Goal: Information Seeking & Learning: Learn about a topic

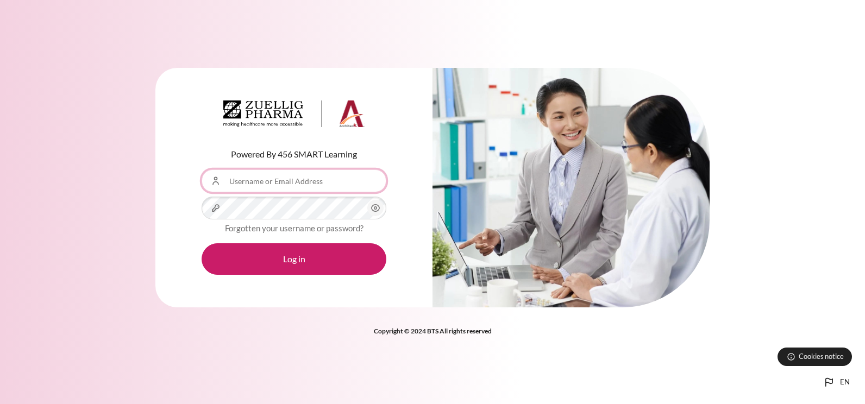
drag, startPoint x: 234, startPoint y: 187, endPoint x: 257, endPoint y: 188, distance: 23.4
click at [234, 187] on input "Username or Email Address" at bounding box center [294, 181] width 185 height 23
type input "[EMAIL_ADDRESS][DOMAIN_NAME]"
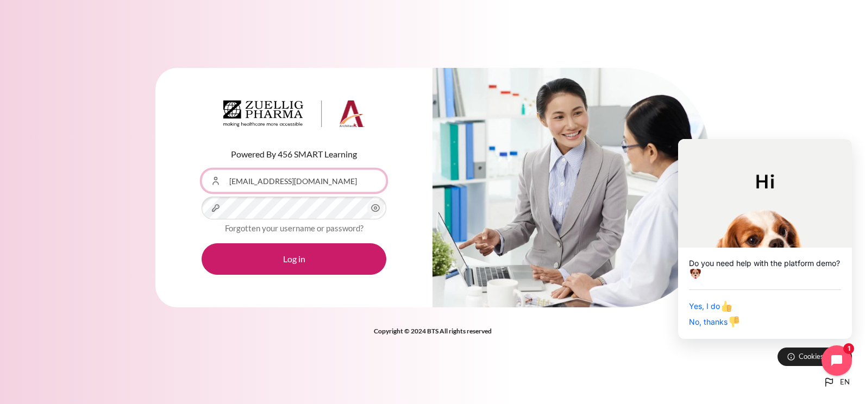
drag, startPoint x: 274, startPoint y: 184, endPoint x: 333, endPoint y: 183, distance: 58.7
click at [274, 184] on input "[EMAIL_ADDRESS][DOMAIN_NAME]" at bounding box center [294, 181] width 185 height 23
drag, startPoint x: 328, startPoint y: 183, endPoint x: 186, endPoint y: 182, distance: 141.9
click at [186, 182] on div "Powered By 456 SMART Learning Username or Email Address [EMAIL_ADDRESS][DOMAIN_…" at bounding box center [293, 188] width 277 height 240
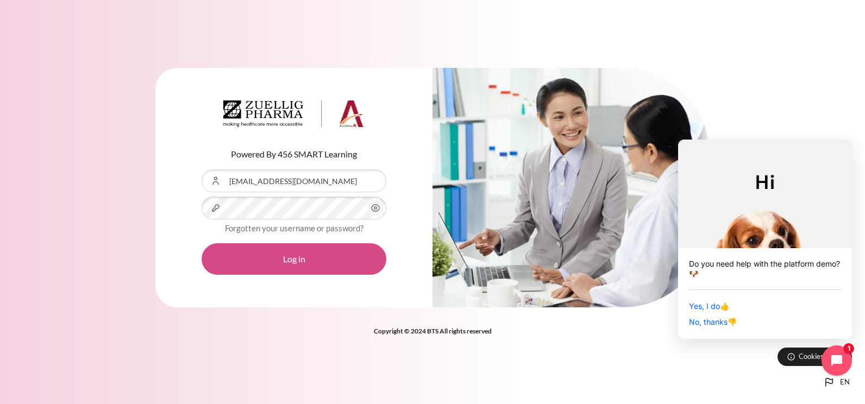
drag, startPoint x: 258, startPoint y: 341, endPoint x: 263, endPoint y: 264, distance: 77.9
click at [259, 340] on div "Powered By 456 SMART Learning Username or Email Address [EMAIL_ADDRESS][DOMAIN_…" at bounding box center [432, 202] width 865 height 303
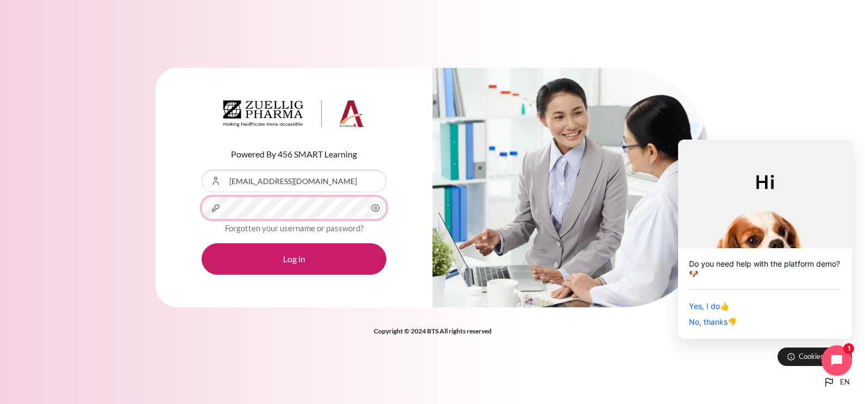
click at [202, 244] on button "Log in" at bounding box center [294, 260] width 185 height 32
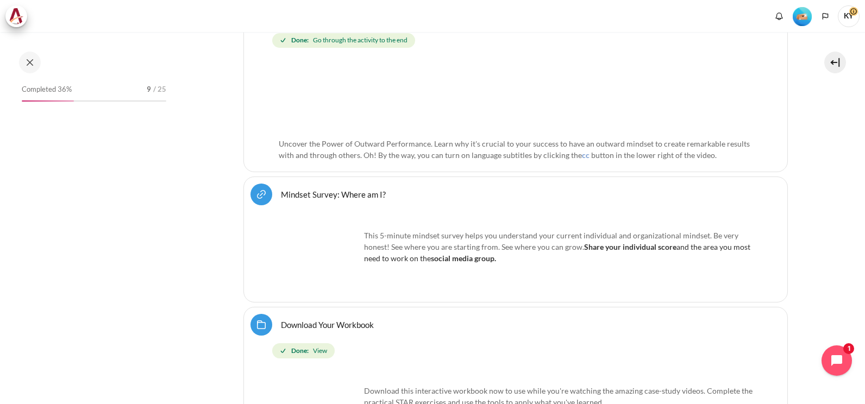
scroll to position [453, 0]
click at [837, 361] on icon "Open chat widget" at bounding box center [843, 361] width 17 height 17
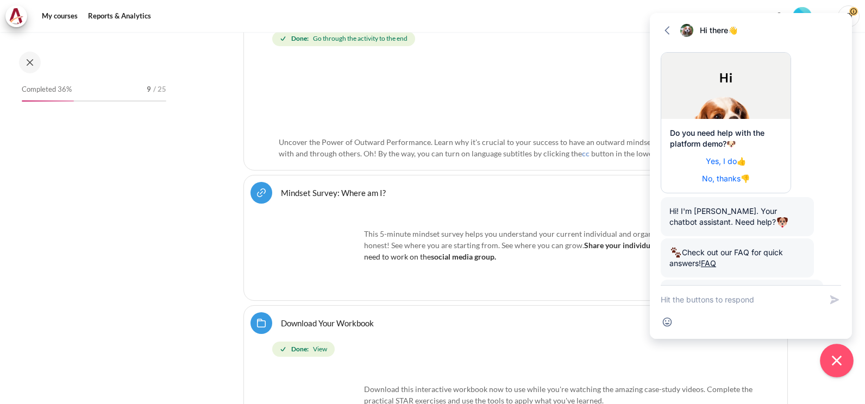
scroll to position [95, 0]
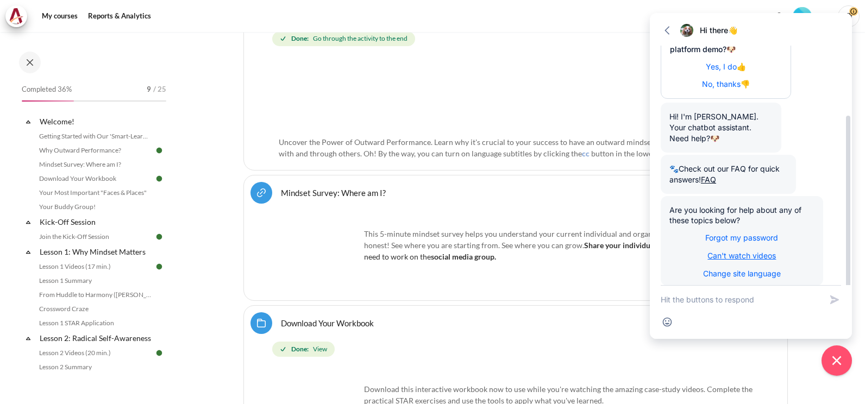
click at [759, 251] on span "Can't watch videos" at bounding box center [742, 255] width 68 height 9
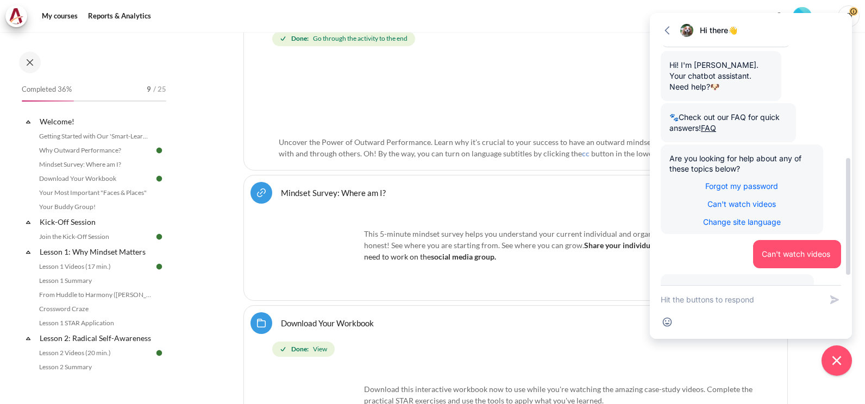
scroll to position [251, 0]
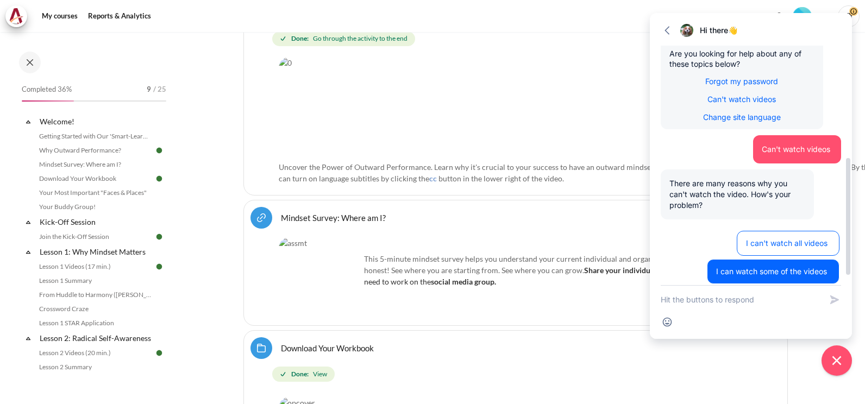
click at [823, 266] on span "I can watch some of the videos" at bounding box center [773, 271] width 114 height 11
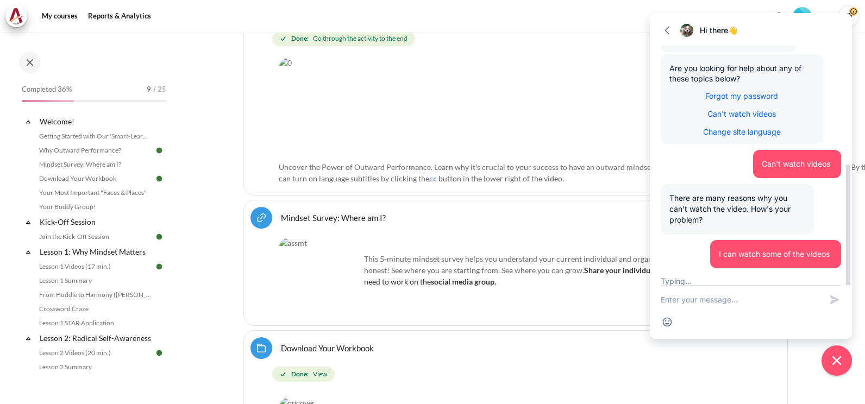
scroll to position [330, 0]
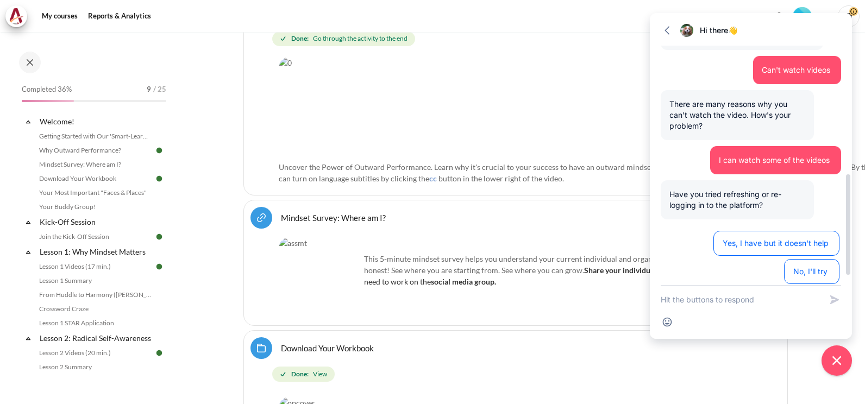
drag, startPoint x: 815, startPoint y: 257, endPoint x: 748, endPoint y: 267, distance: 67.7
click at [748, 280] on div "Do you need help with the platform demo? 🐶 Yes, I do 👍 No, thanks 👎 Hi! I'm Jas…" at bounding box center [751, 8] width 180 height 575
click at [764, 238] on span "Yes, I have but it doesn't help" at bounding box center [777, 243] width 108 height 11
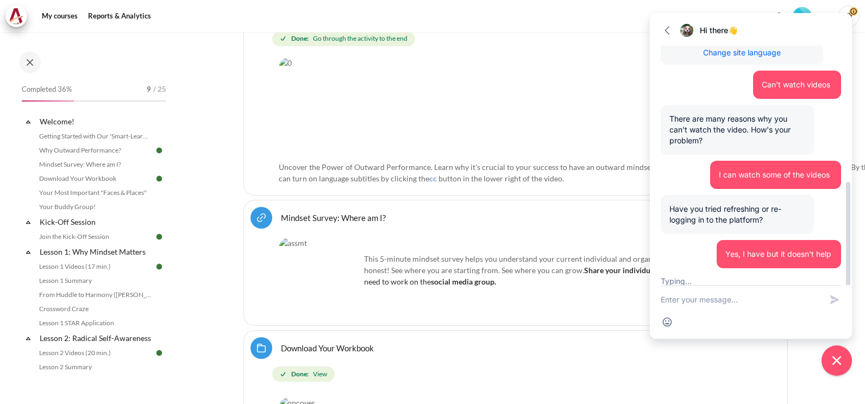
scroll to position [365, 0]
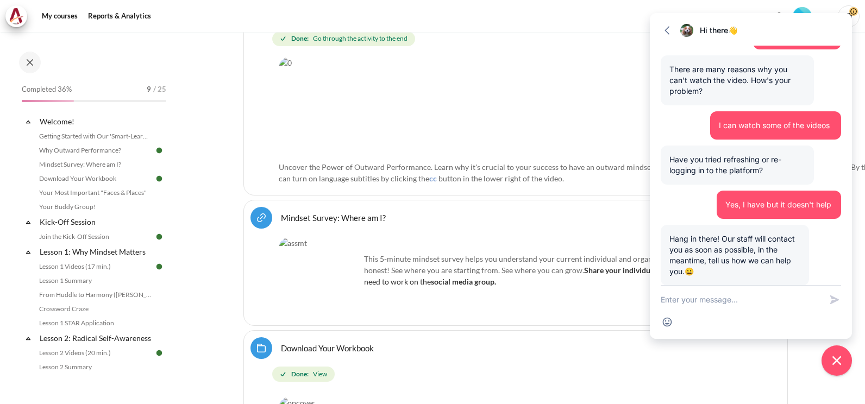
click at [733, 386] on div "Select activity Download Your Workbook Download Your Workbook Folder Done: View" at bounding box center [516, 407] width 545 height 155
click at [829, 371] on button "Close chat widget" at bounding box center [837, 361] width 34 height 34
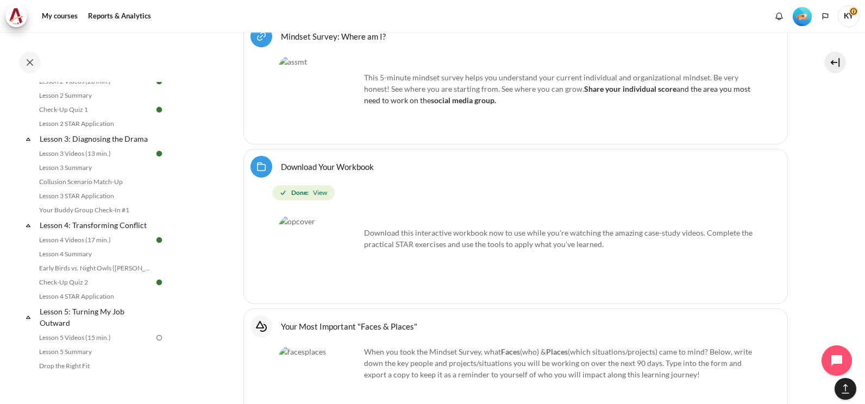
scroll to position [363, 0]
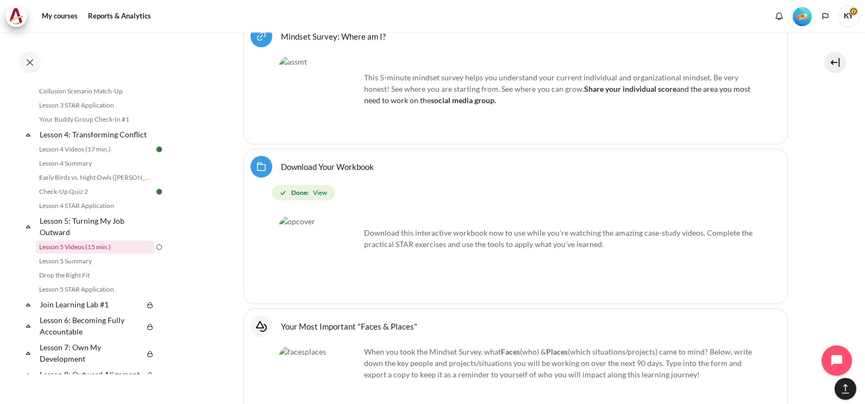
click at [88, 254] on link "Lesson 5 Videos (15 min.)" at bounding box center [95, 247] width 118 height 13
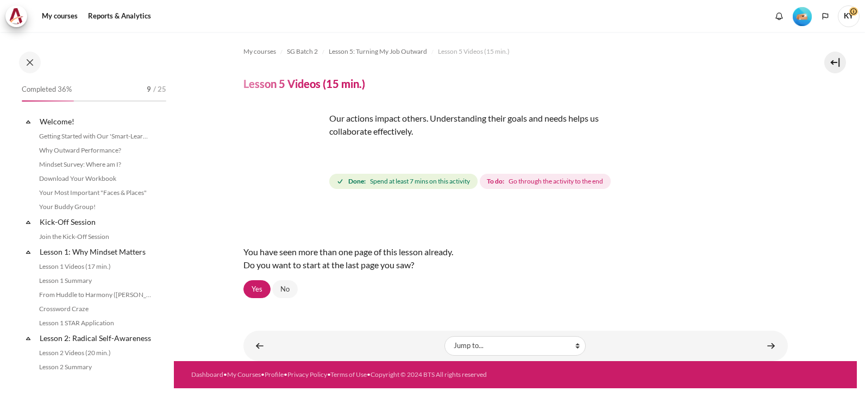
scroll to position [404, 0]
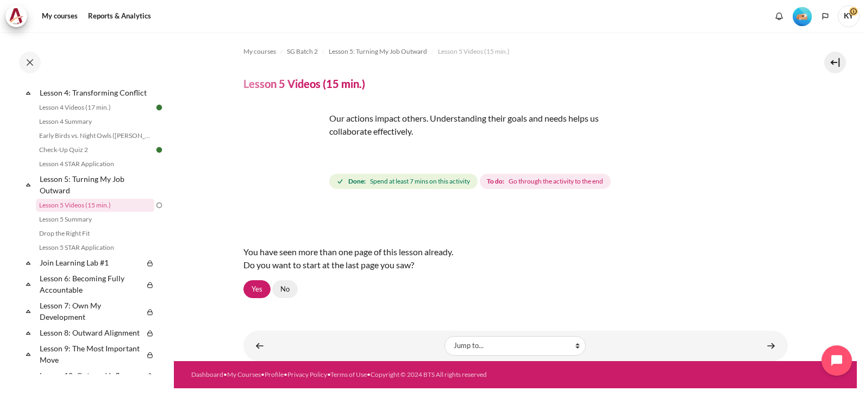
click at [283, 291] on link "No" at bounding box center [285, 289] width 26 height 18
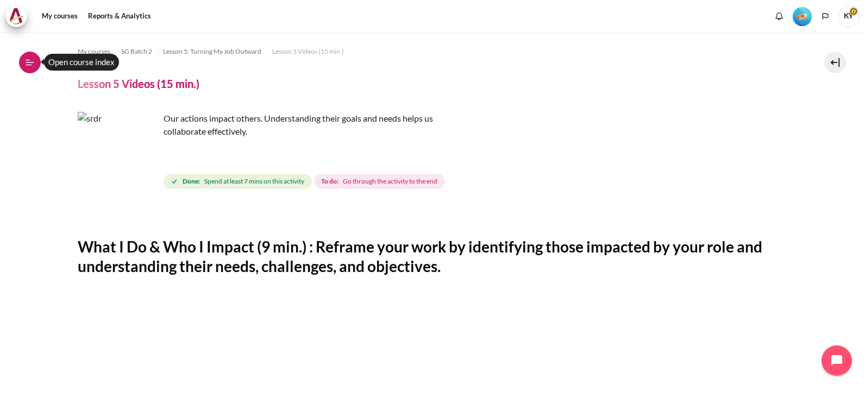
click at [27, 65] on icon at bounding box center [29, 65] width 6 height 1
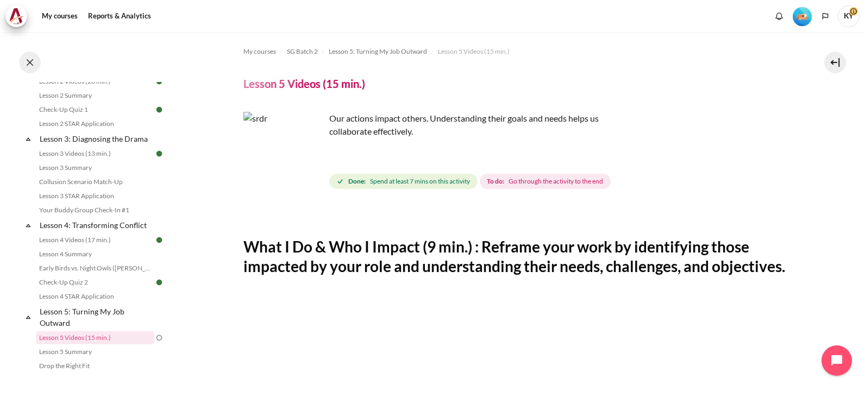
click at [26, 66] on button at bounding box center [30, 63] width 22 height 22
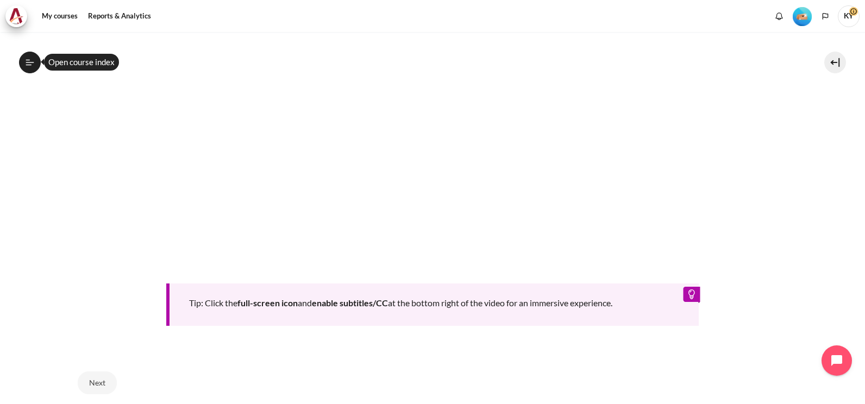
scroll to position [345, 0]
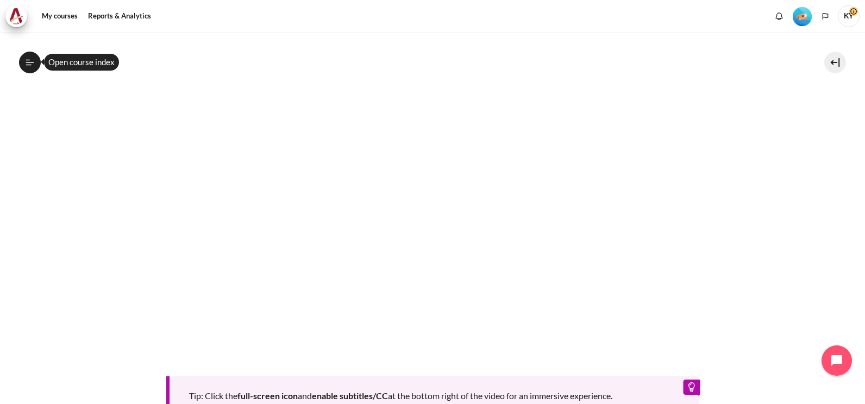
click at [843, 23] on span "KY" at bounding box center [849, 16] width 22 height 22
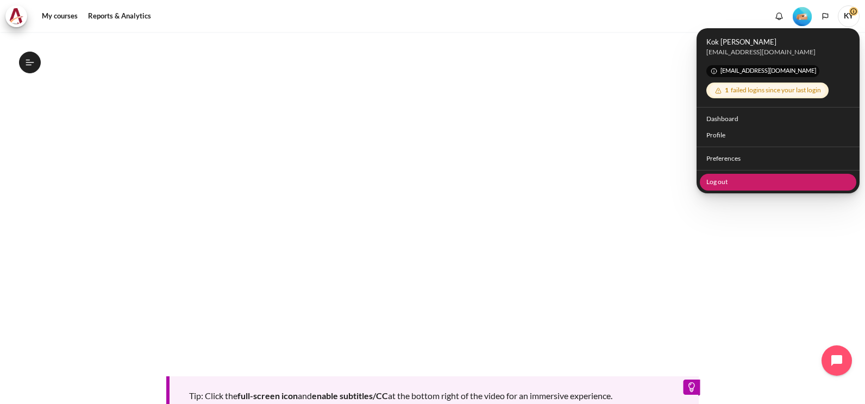
click at [728, 176] on link "Log out" at bounding box center [778, 181] width 157 height 17
